Goal: Task Accomplishment & Management: Use online tool/utility

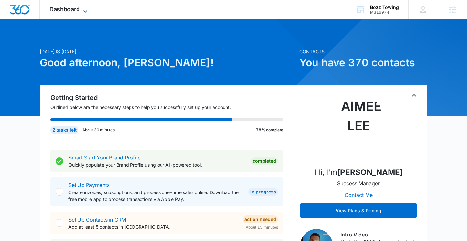
click at [84, 8] on icon at bounding box center [85, 11] width 8 height 8
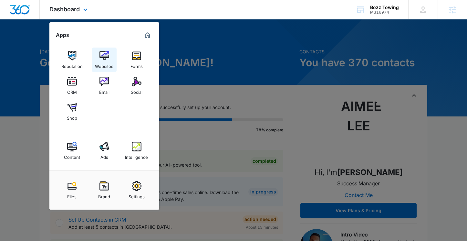
click at [104, 56] on img at bounding box center [104, 56] width 10 height 10
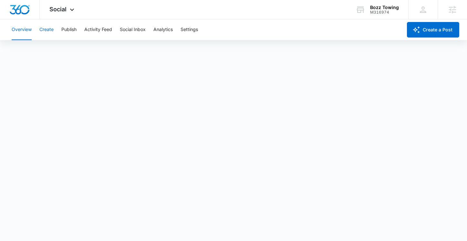
click at [52, 29] on button "Create" at bounding box center [46, 29] width 14 height 21
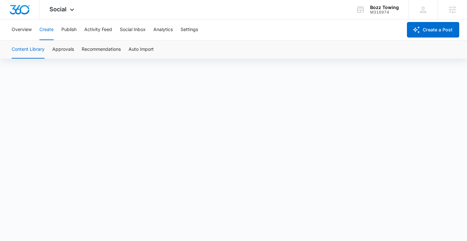
scroll to position [5, 0]
click at [59, 14] on div "Social Apps Reputation Websites Forms CRM Email Social Shop Content Ads Intelli…" at bounding box center [63, 9] width 46 height 19
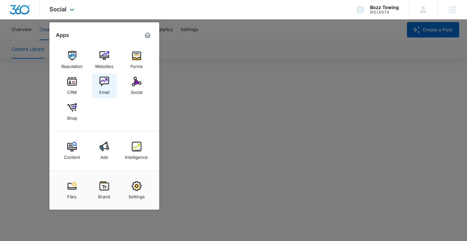
click at [104, 85] on img at bounding box center [104, 82] width 10 height 10
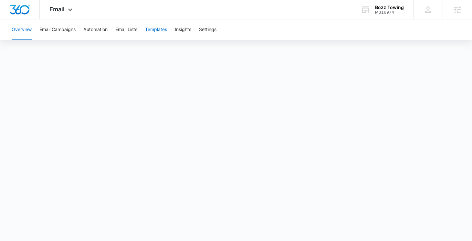
click at [153, 28] on button "Templates" at bounding box center [156, 29] width 22 height 21
click at [103, 31] on button "Automation" at bounding box center [95, 29] width 24 height 21
